Goal: Task Accomplishment & Management: Use online tool/utility

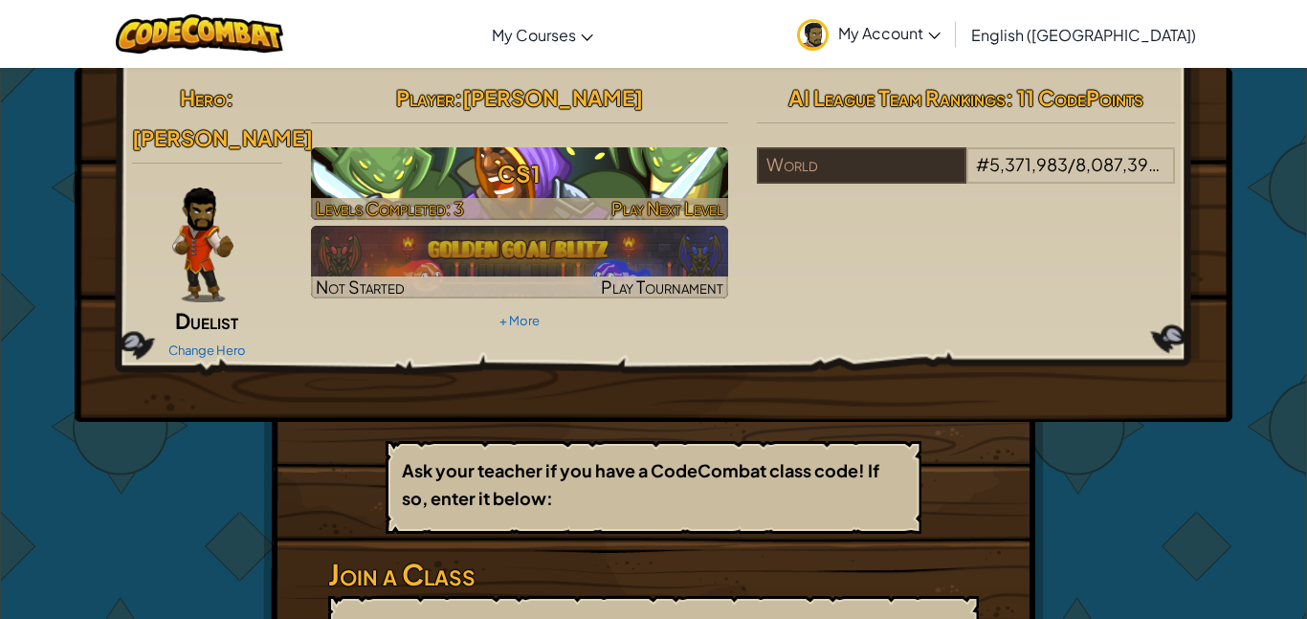
click at [494, 167] on h3 "CS1" at bounding box center [520, 173] width 418 height 43
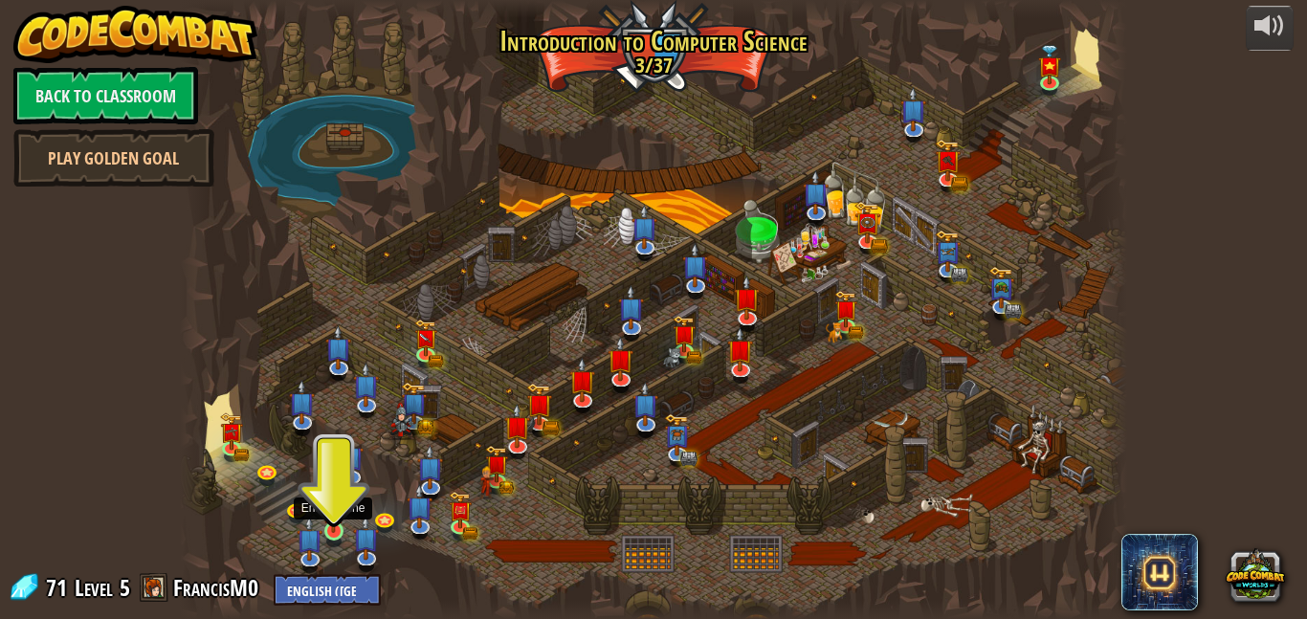
click at [338, 529] on img at bounding box center [333, 507] width 22 height 52
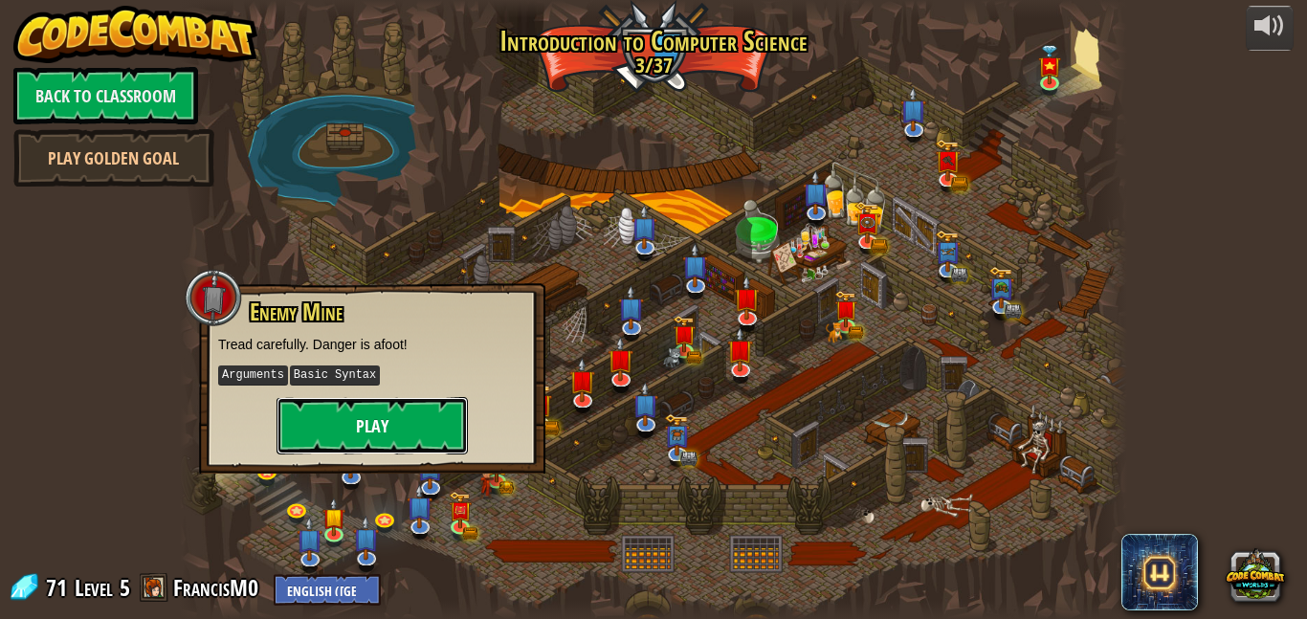
click at [356, 437] on button "Play" at bounding box center [371, 425] width 191 height 57
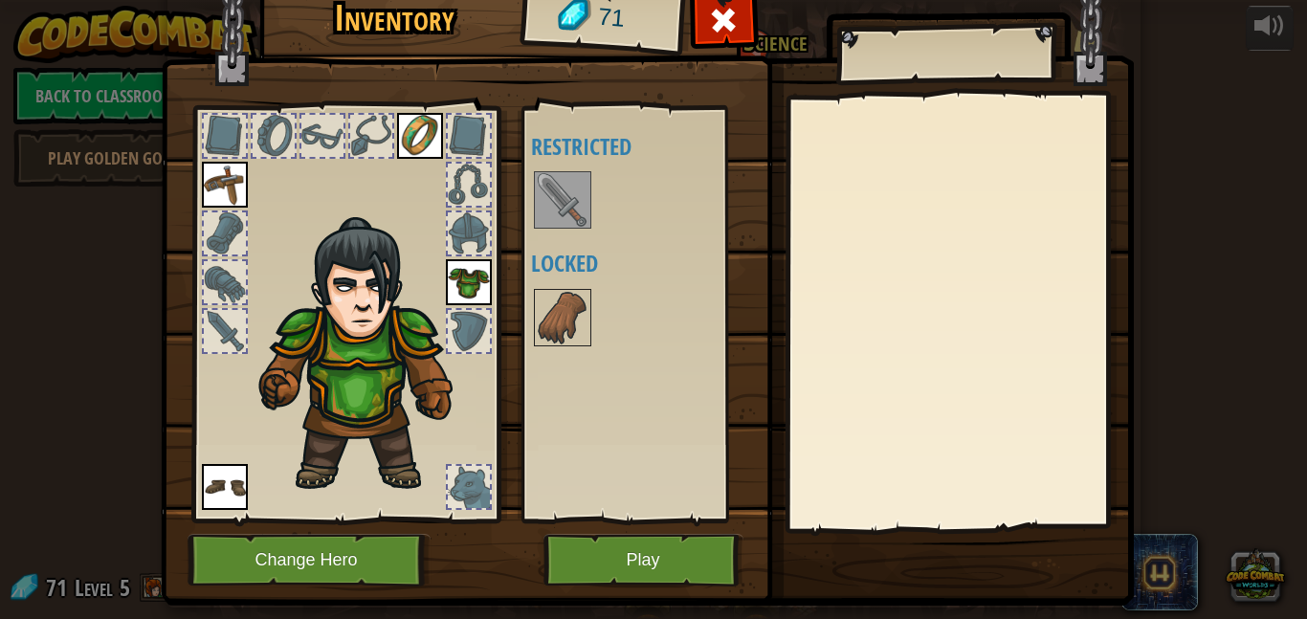
click at [556, 210] on img at bounding box center [563, 200] width 54 height 54
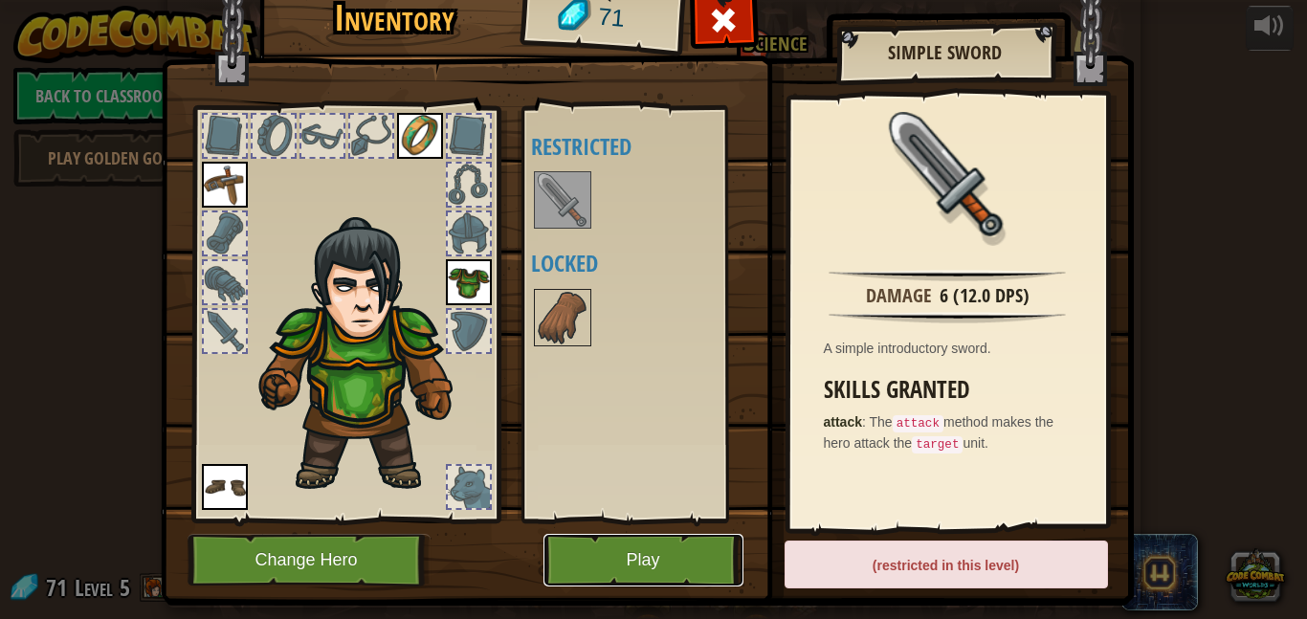
click at [645, 558] on button "Play" at bounding box center [643, 560] width 200 height 53
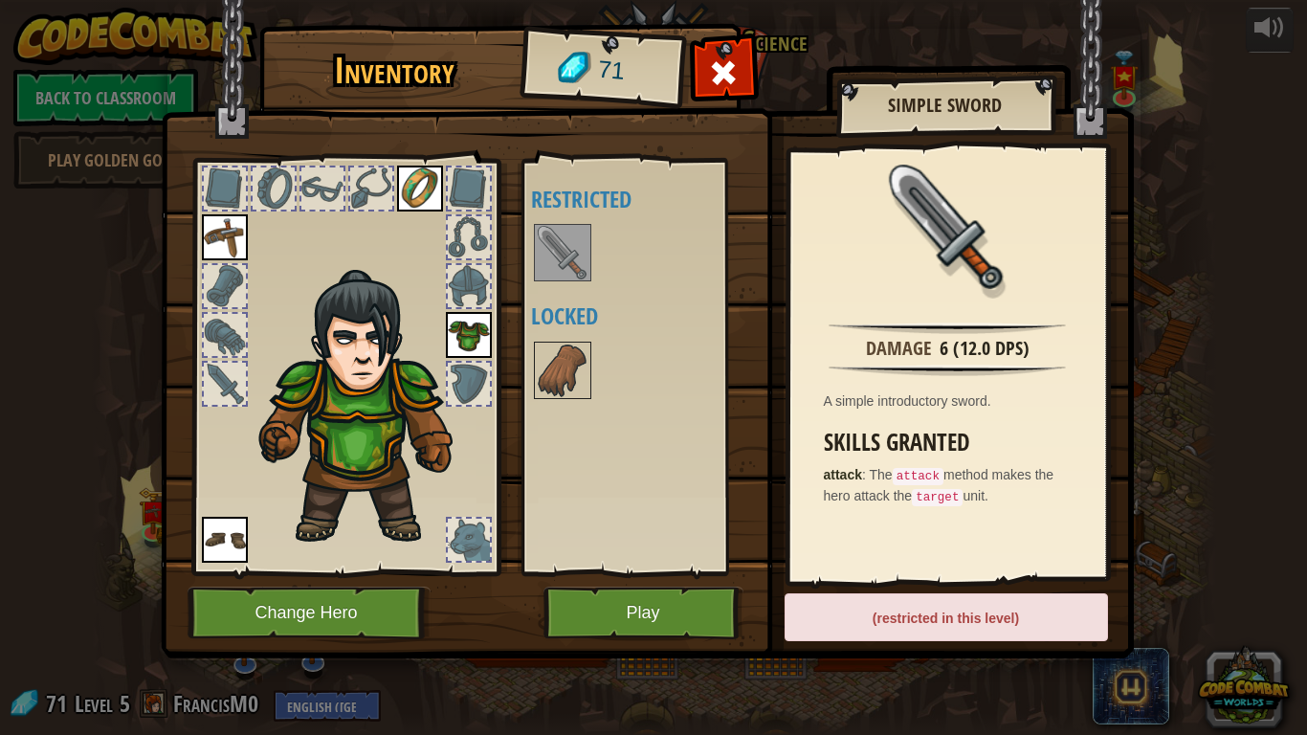
drag, startPoint x: 954, startPoint y: 543, endPoint x: 924, endPoint y: 631, distance: 92.9
click at [924, 618] on div "Inventory 71 Available Equip Equip (double-click to equip) Restricted Locked Si…" at bounding box center [653, 344] width 973 height 631
click at [921, 618] on div "(restricted in this level)" at bounding box center [945, 617] width 323 height 48
click at [727, 60] on span at bounding box center [723, 72] width 31 height 31
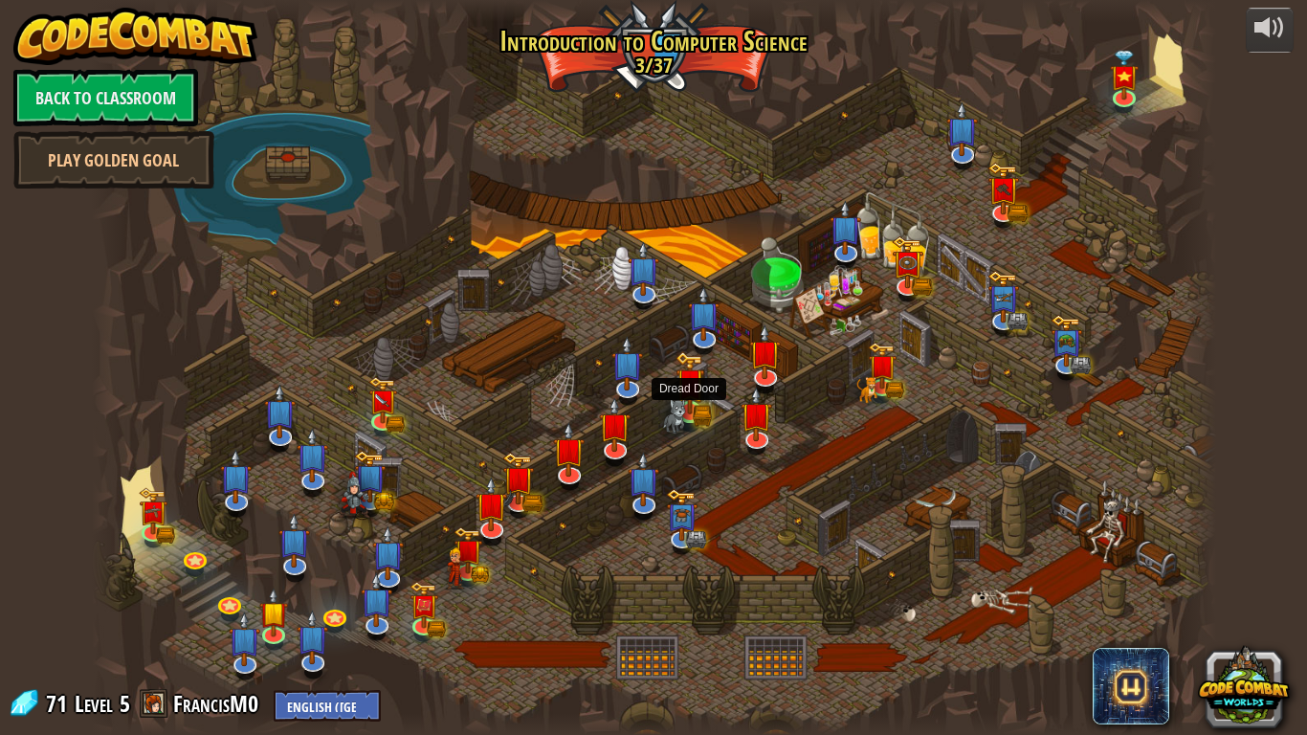
click at [695, 401] on img at bounding box center [689, 382] width 29 height 62
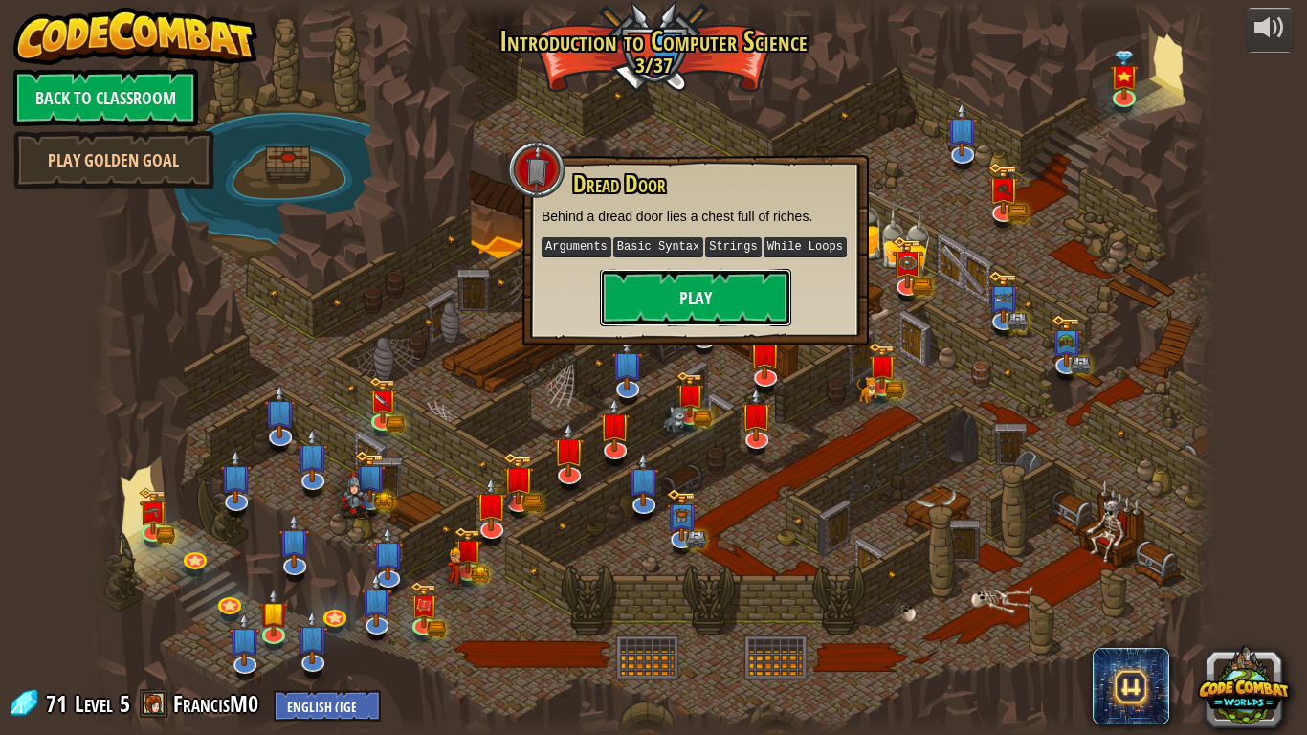
click at [703, 311] on button "Play" at bounding box center [695, 297] width 191 height 57
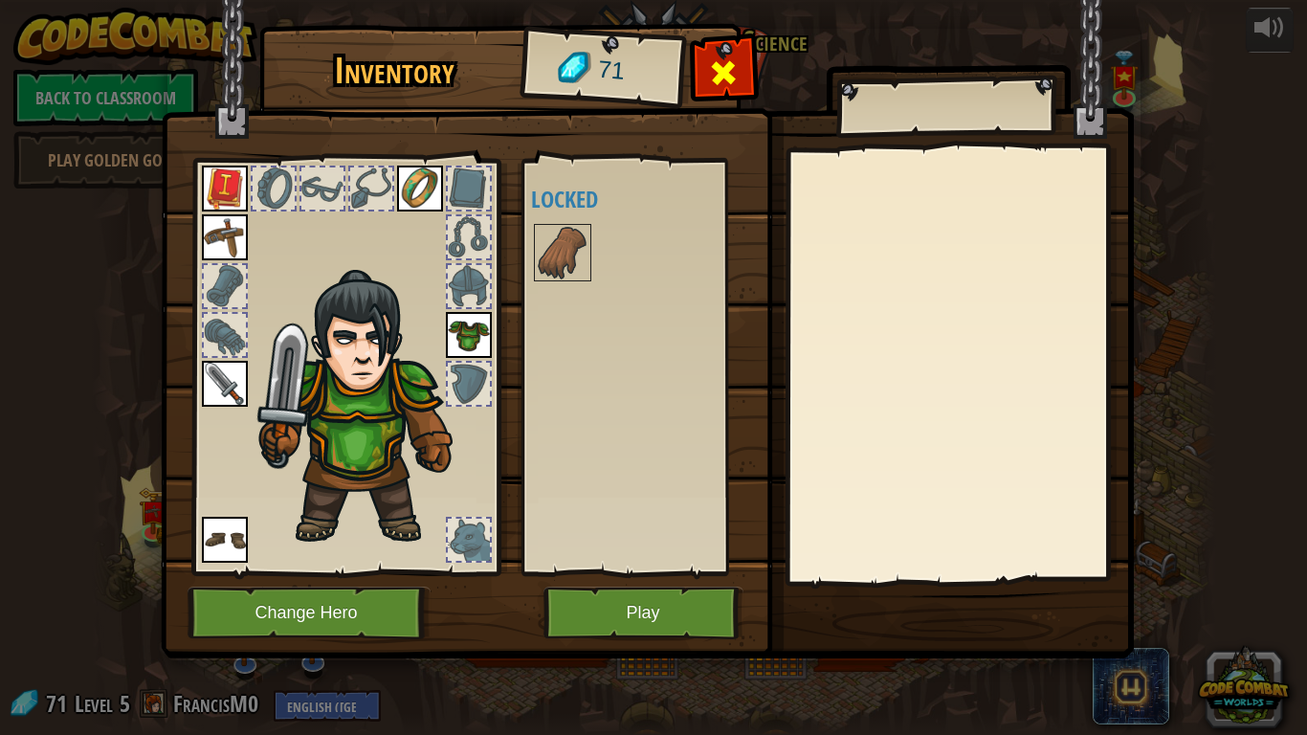
click at [734, 69] on span at bounding box center [723, 72] width 31 height 31
